Goal: Task Accomplishment & Management: Manage account settings

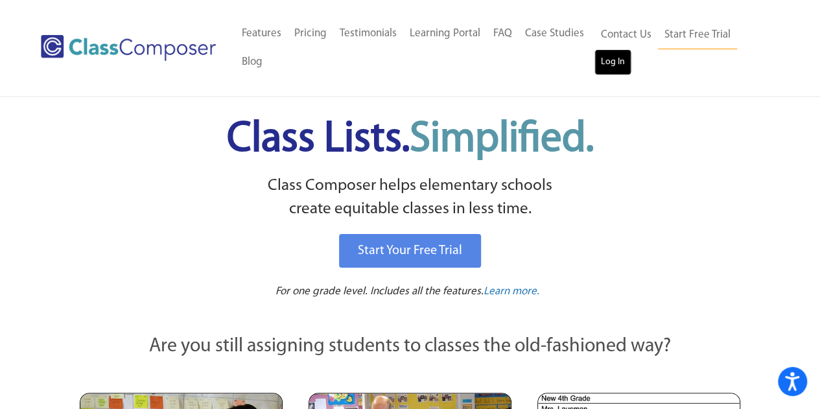
click at [620, 65] on link "Log In" at bounding box center [612, 62] width 37 height 26
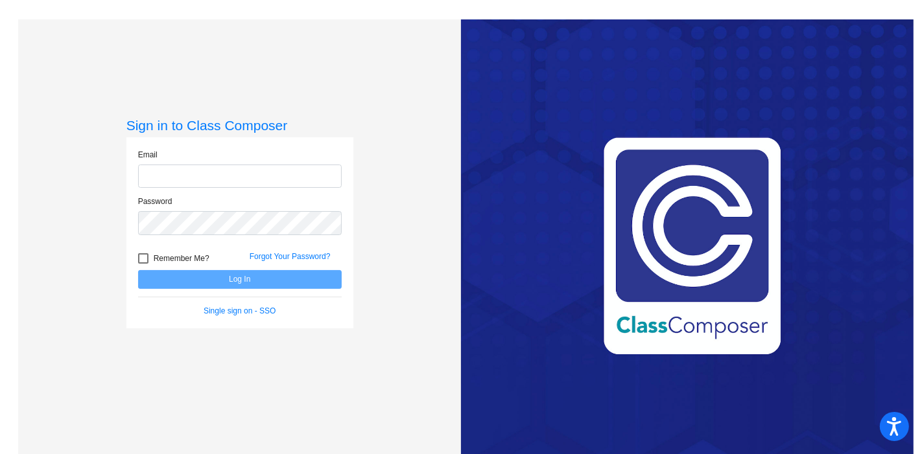
type input "[EMAIL_ADDRESS][DOMAIN_NAME]"
click at [281, 272] on button "Log In" at bounding box center [240, 279] width 204 height 19
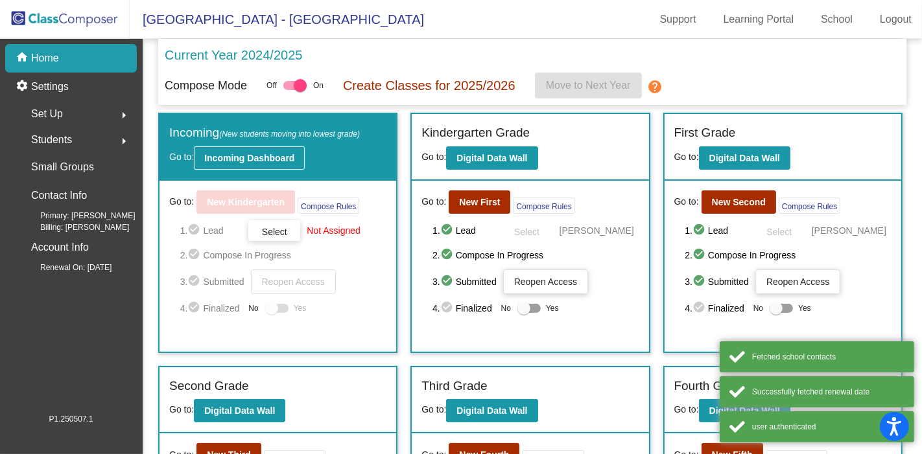
click at [274, 161] on b "Incoming Dashboard" at bounding box center [249, 158] width 90 height 10
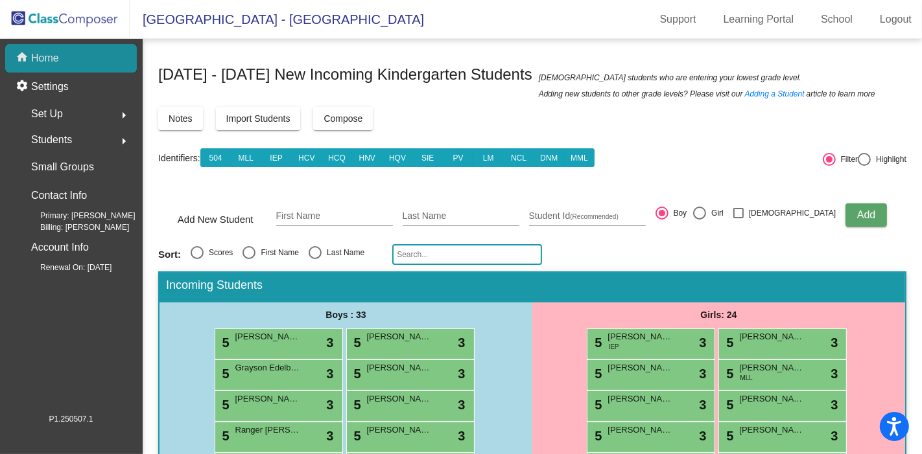
click at [91, 52] on div "home Home" at bounding box center [71, 58] width 132 height 29
